Goal: Information Seeking & Learning: Find specific fact

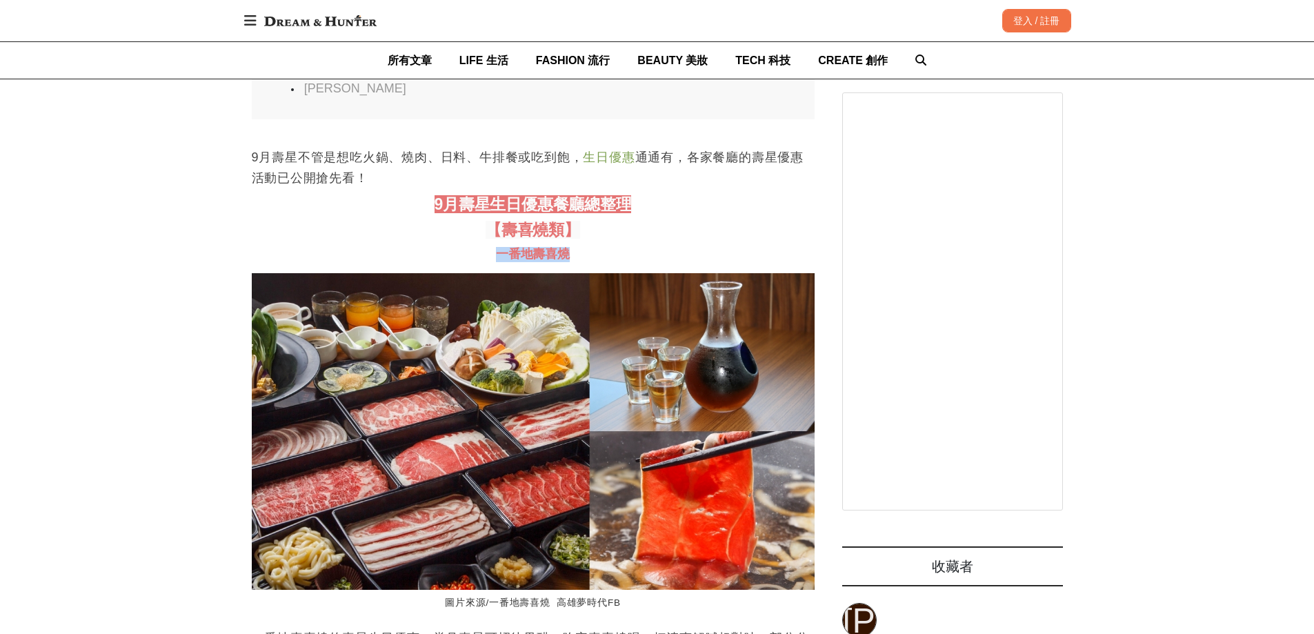
drag, startPoint x: 499, startPoint y: 301, endPoint x: 580, endPoint y: 303, distance: 80.7
click at [580, 262] on h3 "一番地壽喜燒" at bounding box center [533, 254] width 563 height 15
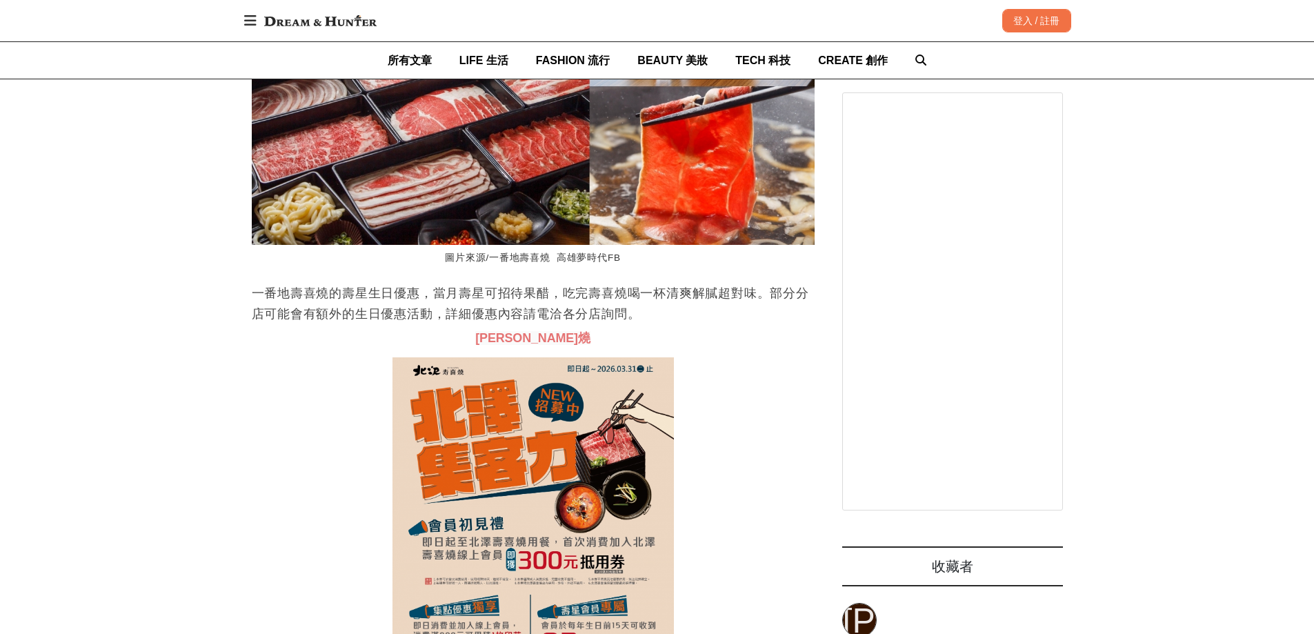
copy span "一番地壽喜燒"
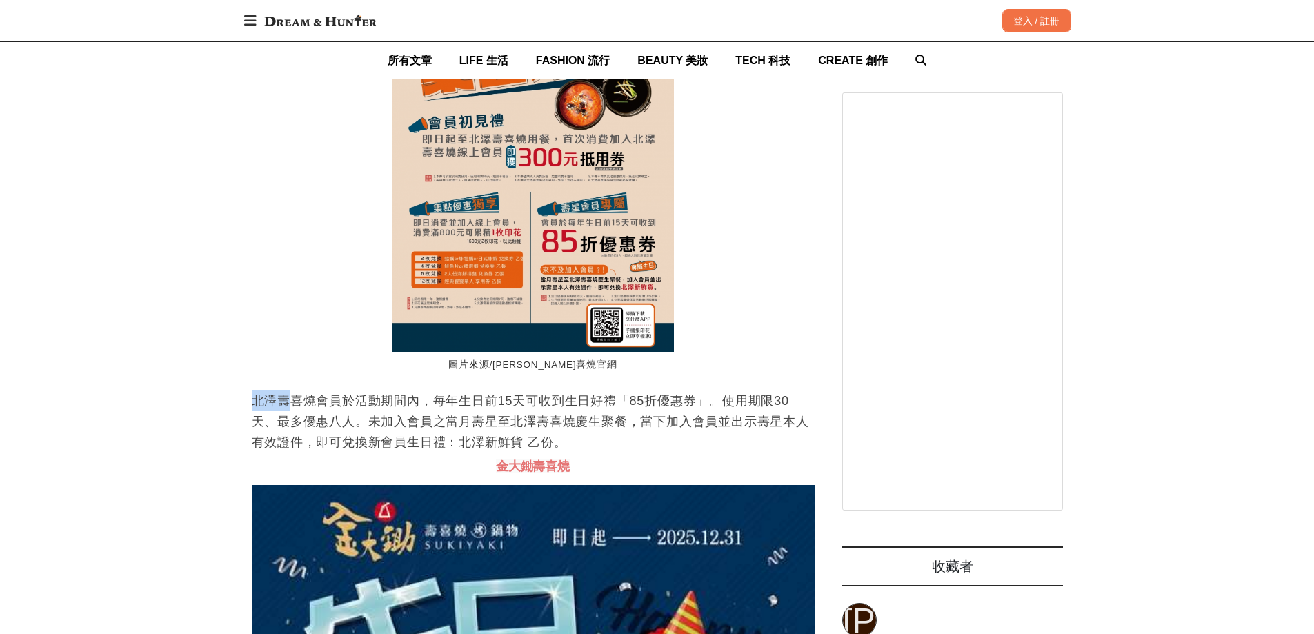
drag, startPoint x: 246, startPoint y: 455, endPoint x: 294, endPoint y: 455, distance: 47.6
drag, startPoint x: 252, startPoint y: 452, endPoint x: 311, endPoint y: 457, distance: 58.8
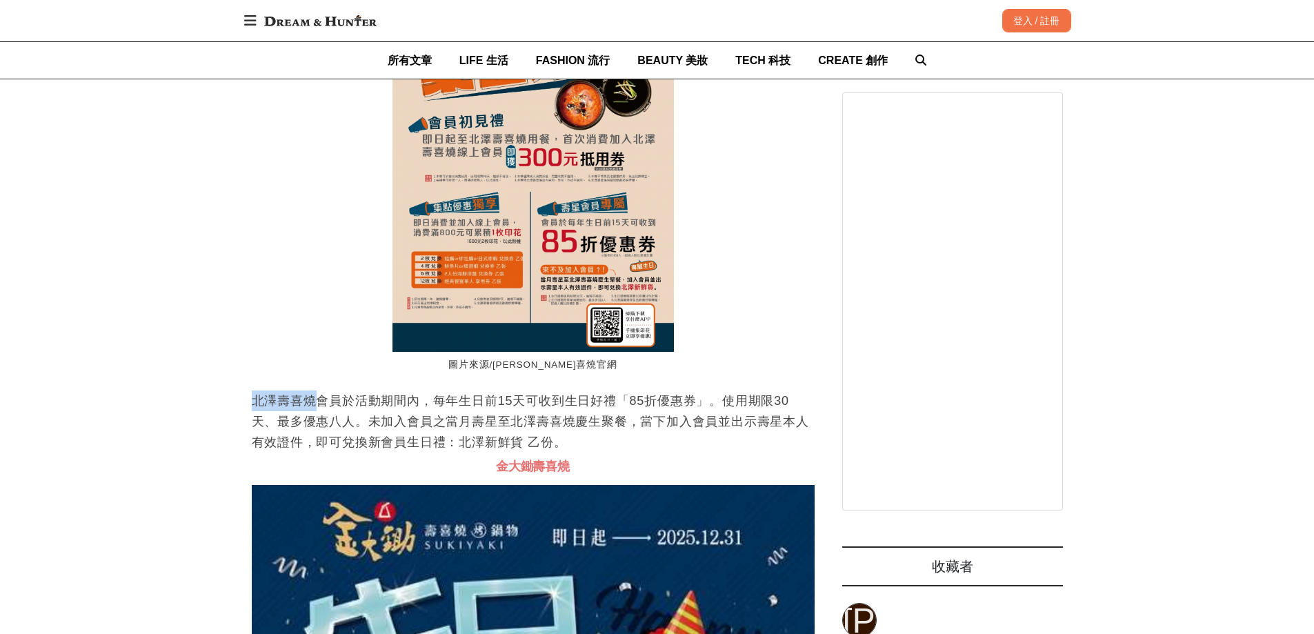
copy p "[PERSON_NAME]燒"
